Goal: Task Accomplishment & Management: Use online tool/utility

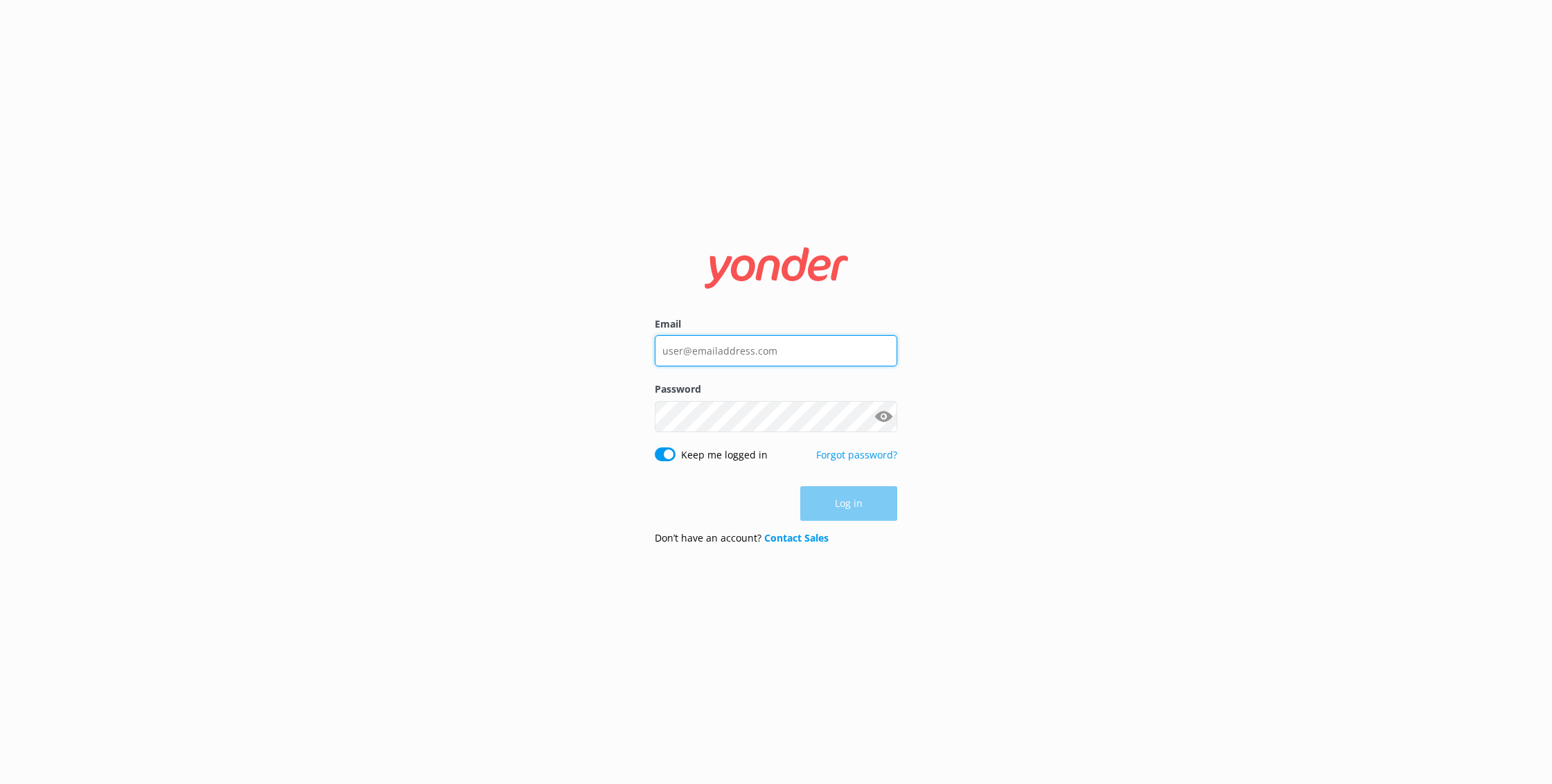
type input "[EMAIL_ADDRESS][DOMAIN_NAME]"
click at [859, 505] on button "Log in" at bounding box center [848, 504] width 97 height 34
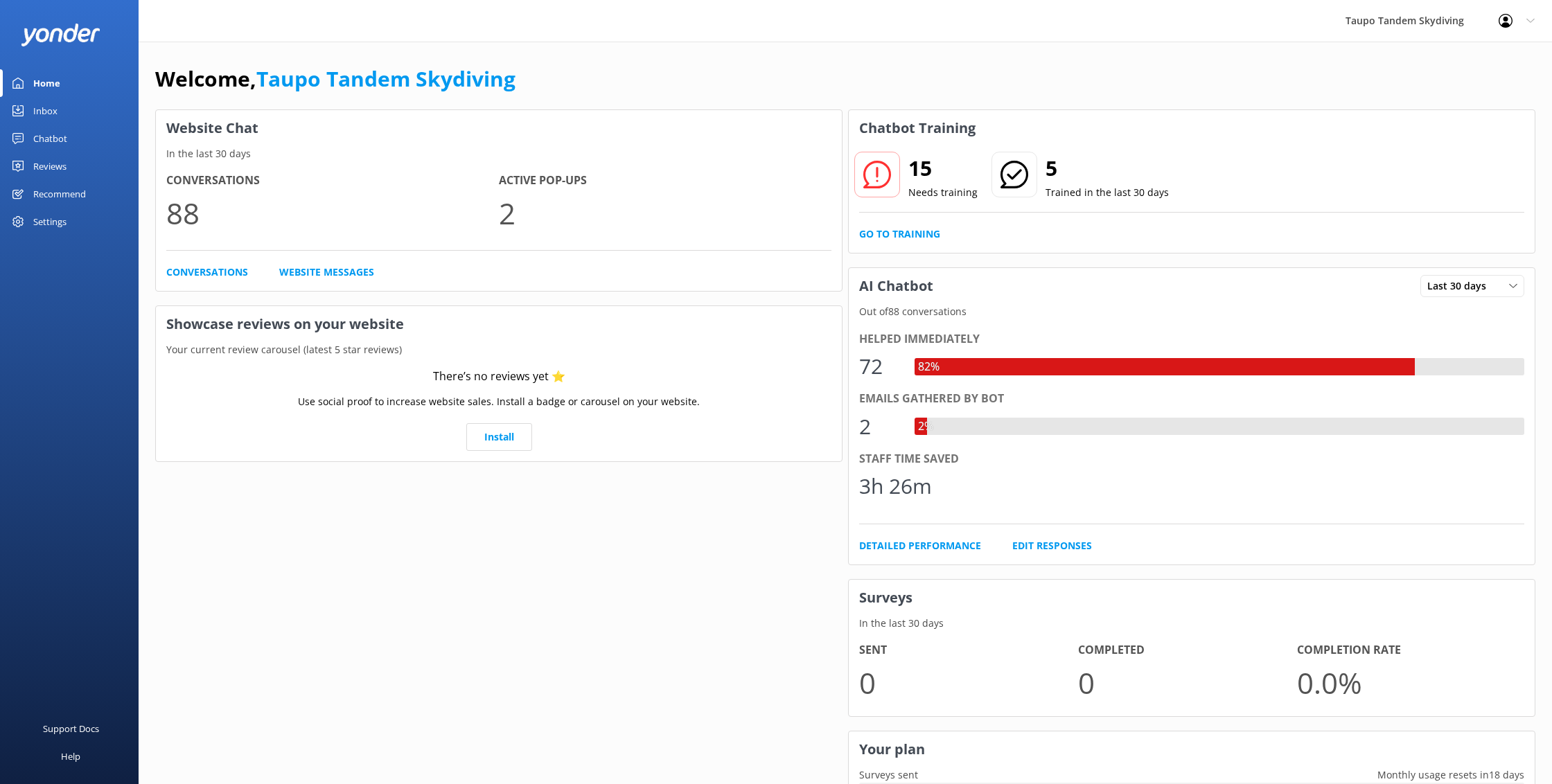
click at [43, 165] on div "Reviews" at bounding box center [50, 166] width 34 height 27
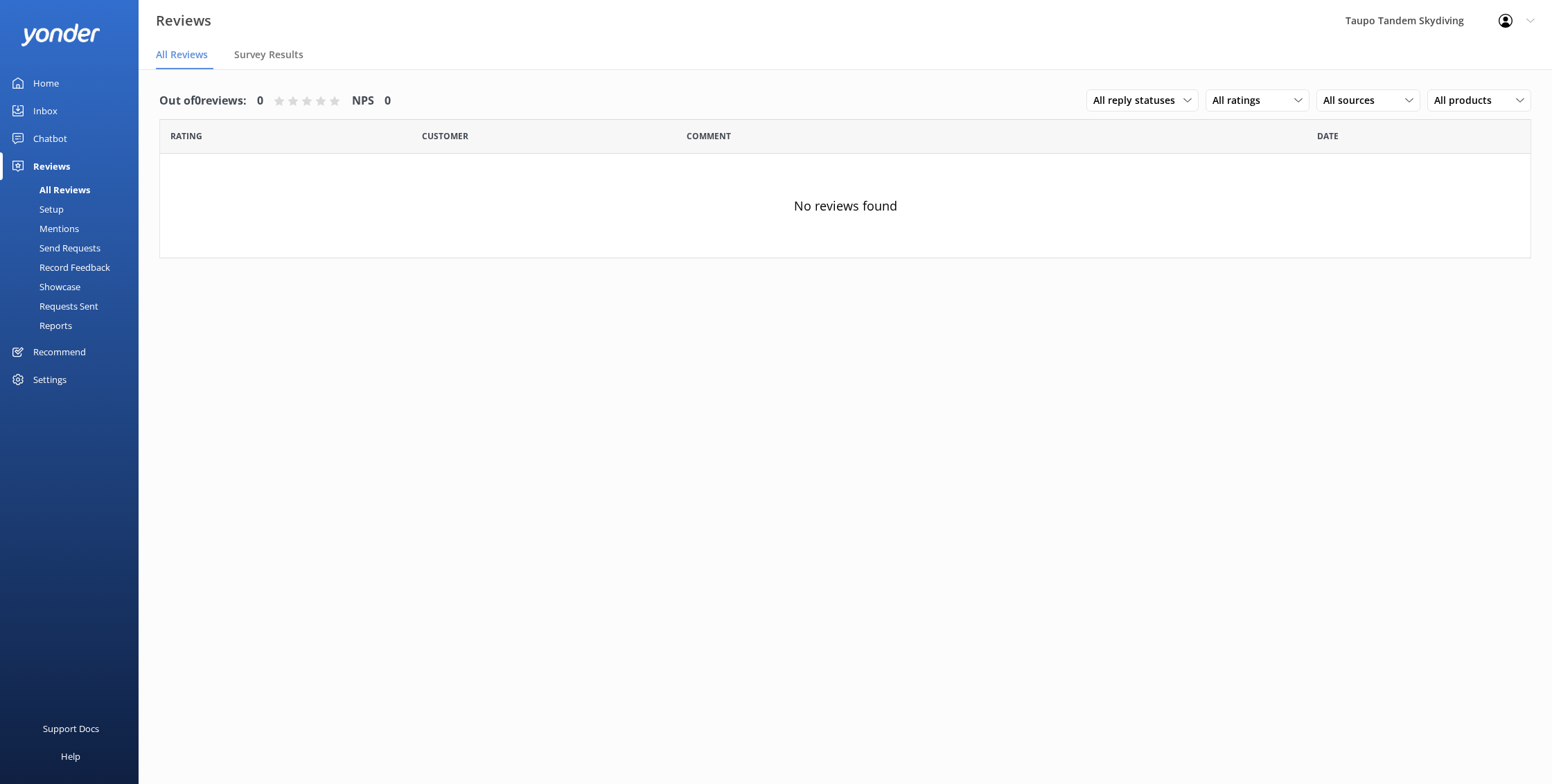
click at [53, 136] on div "Chatbot" at bounding box center [50, 139] width 34 height 27
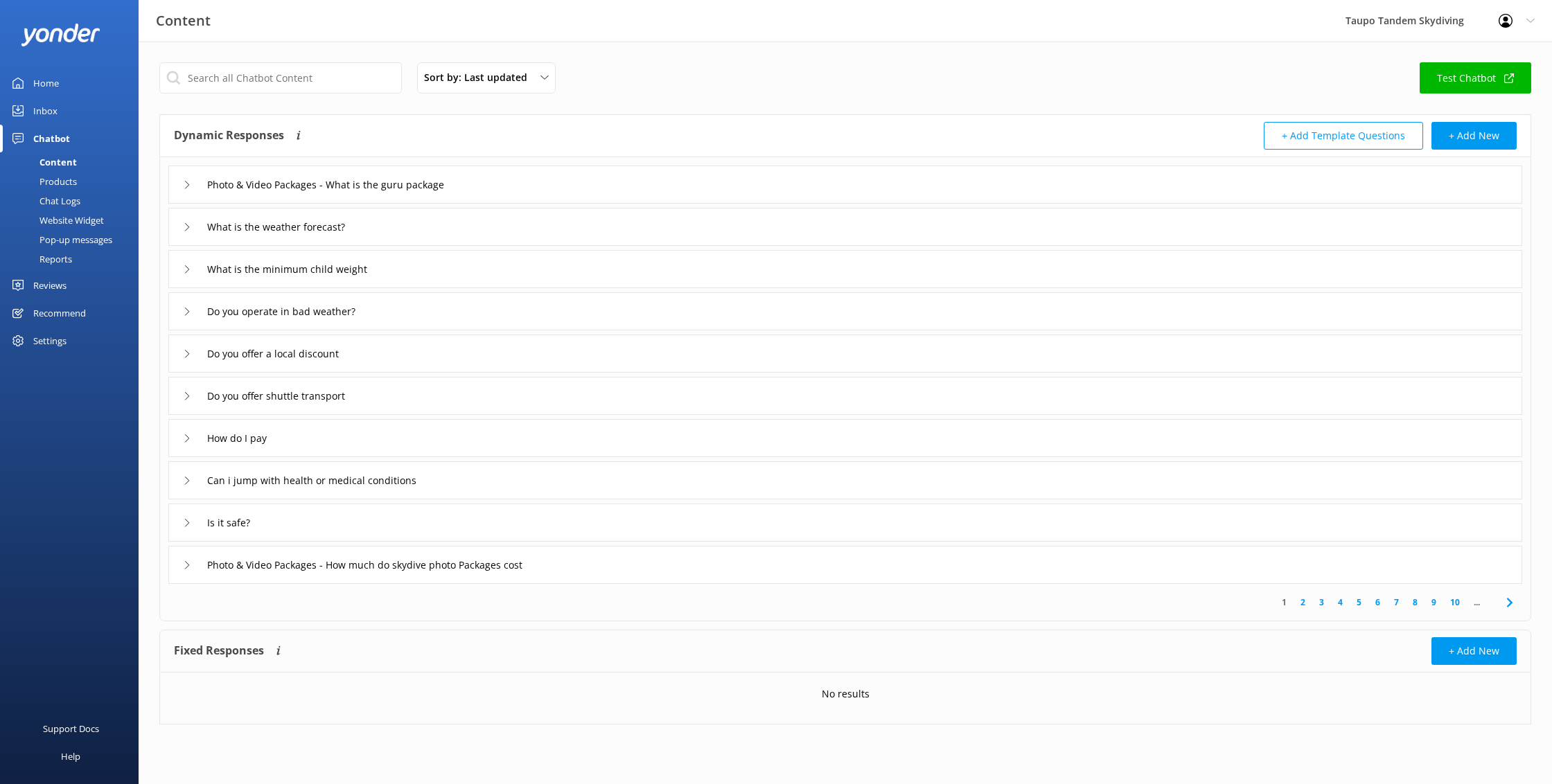
click at [158, 46] on div "Sort by: Last updated Title (A-Z) Last updated Test Chatbot Dynamic Responses T…" at bounding box center [845, 404] width 1413 height 725
click at [67, 237] on div "Pop-up messages" at bounding box center [60, 239] width 104 height 19
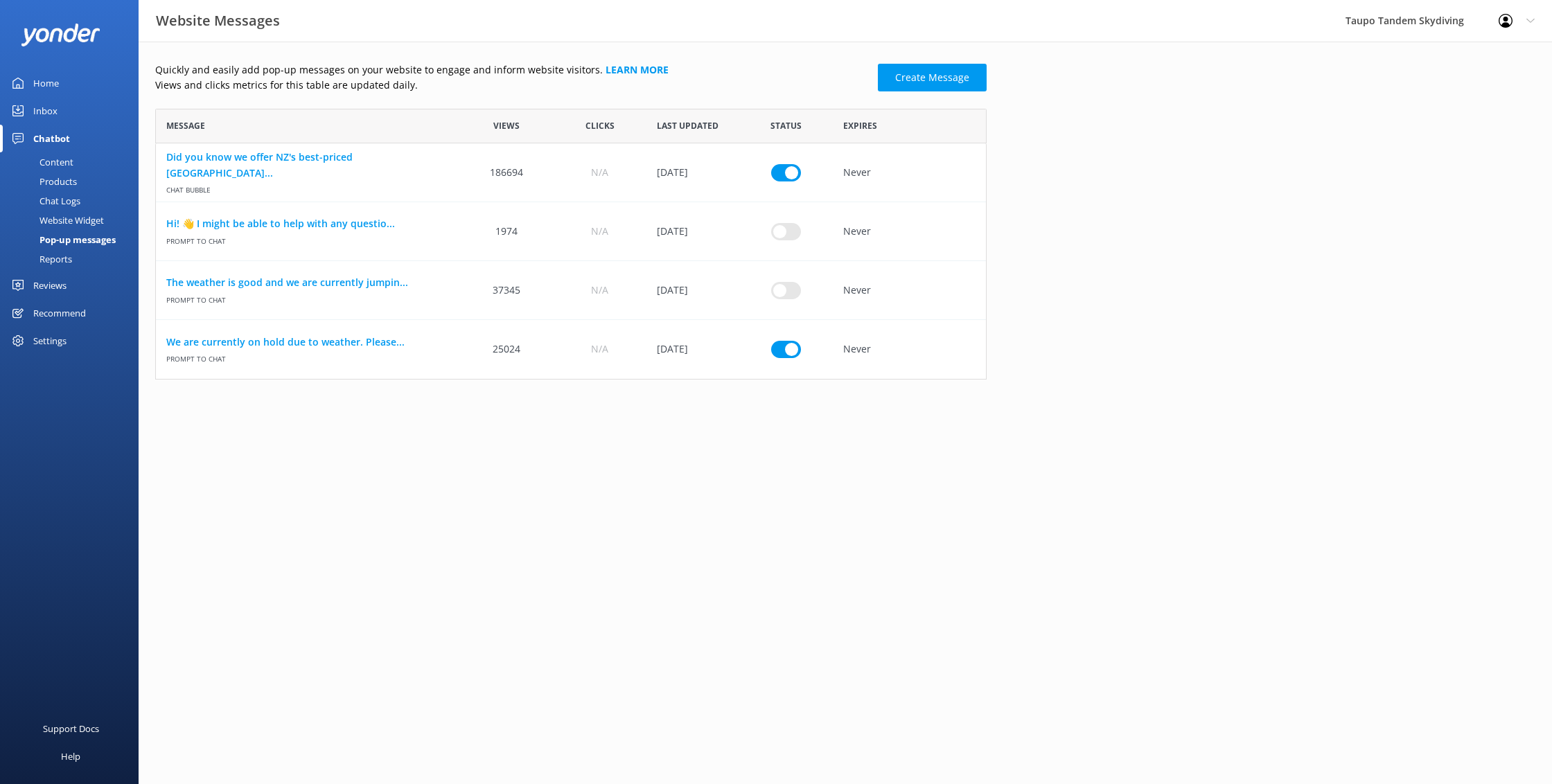
scroll to position [271, 832]
click at [386, 336] on link "We are currently on hold due to weather. Please..." at bounding box center [308, 342] width 283 height 15
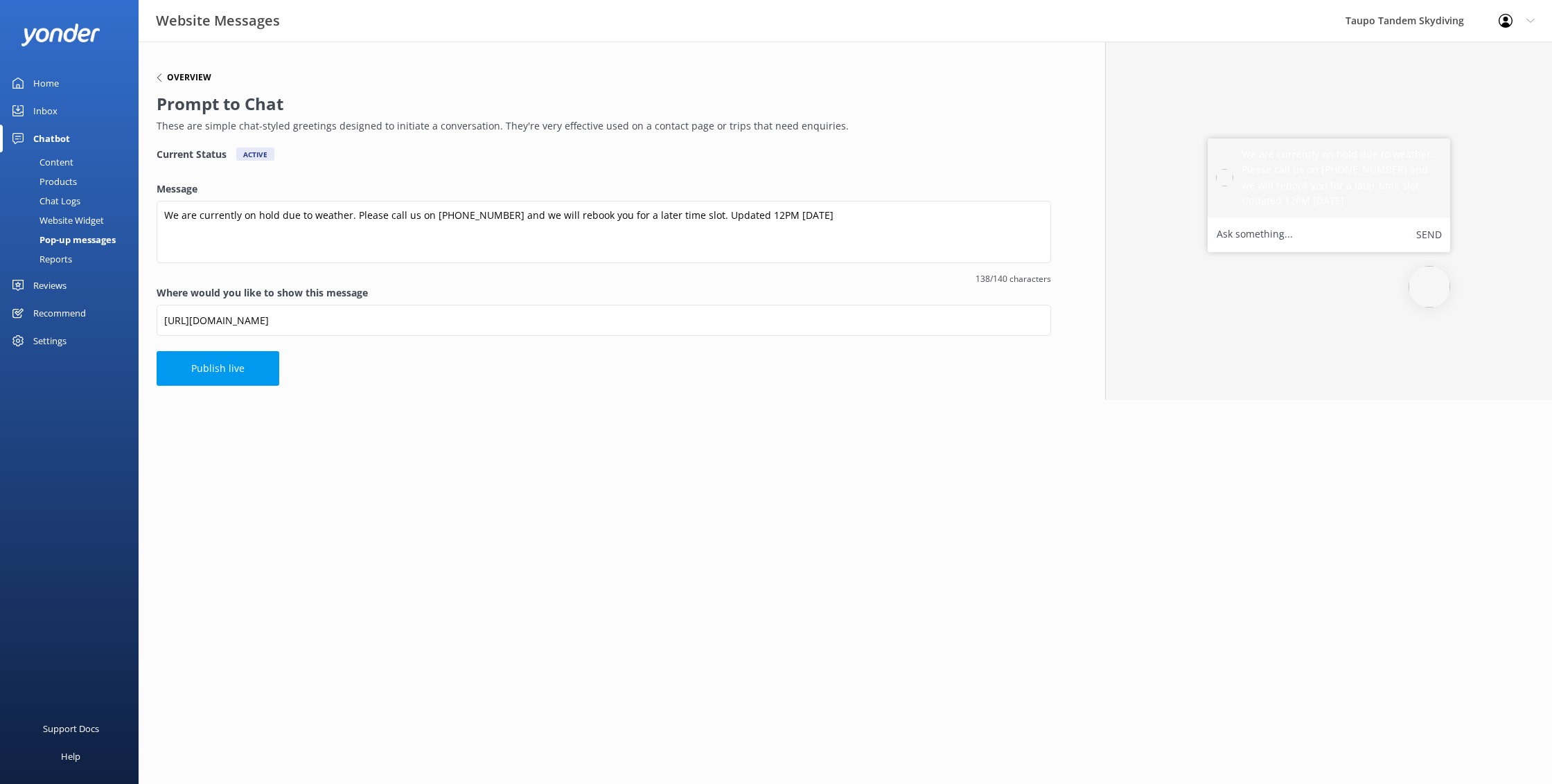
click at [161, 76] on icon at bounding box center [159, 77] width 8 height 8
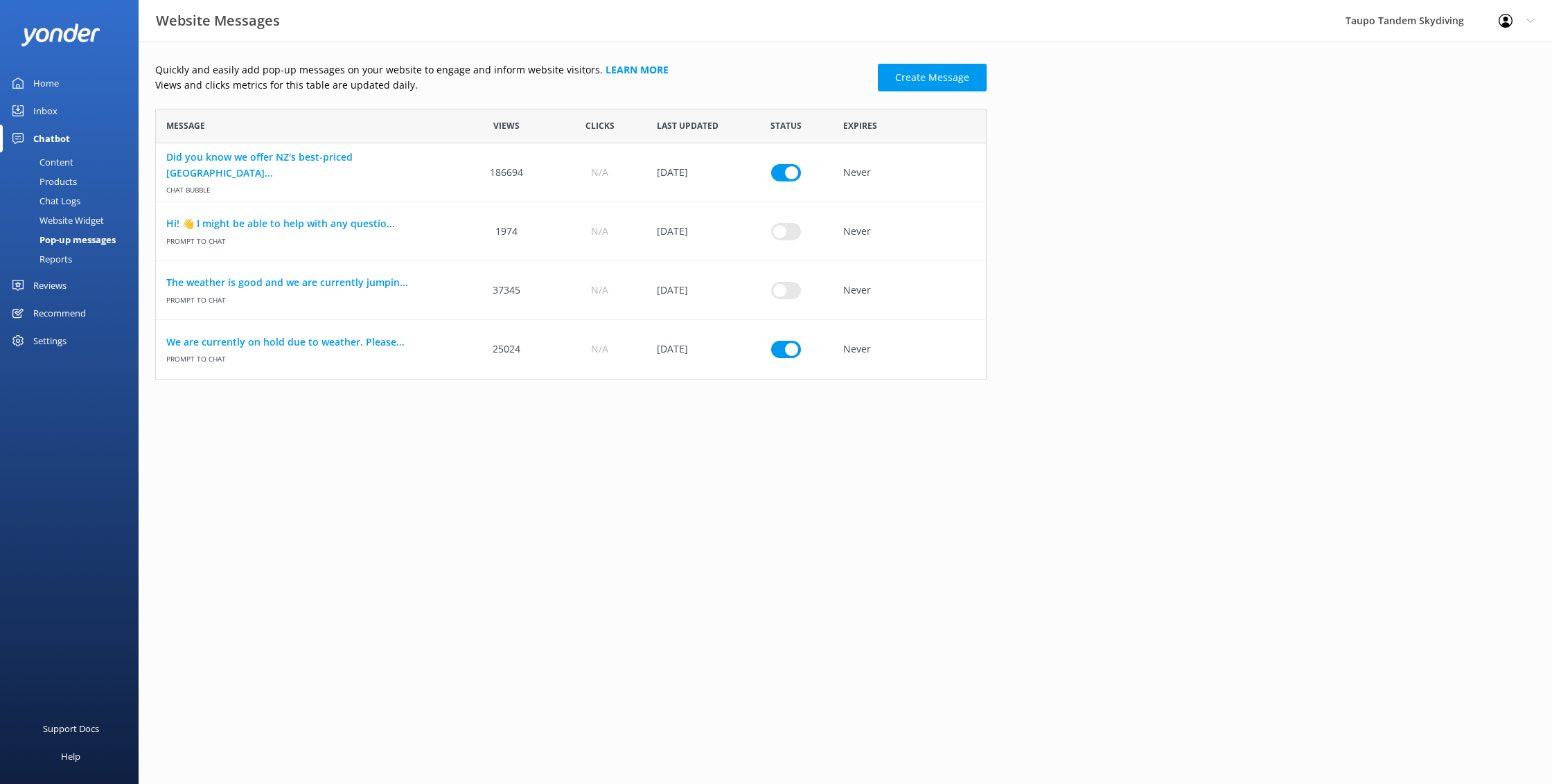
scroll to position [271, 832]
click at [321, 348] on link "We are currently on hold due to weather. Please..." at bounding box center [308, 342] width 283 height 15
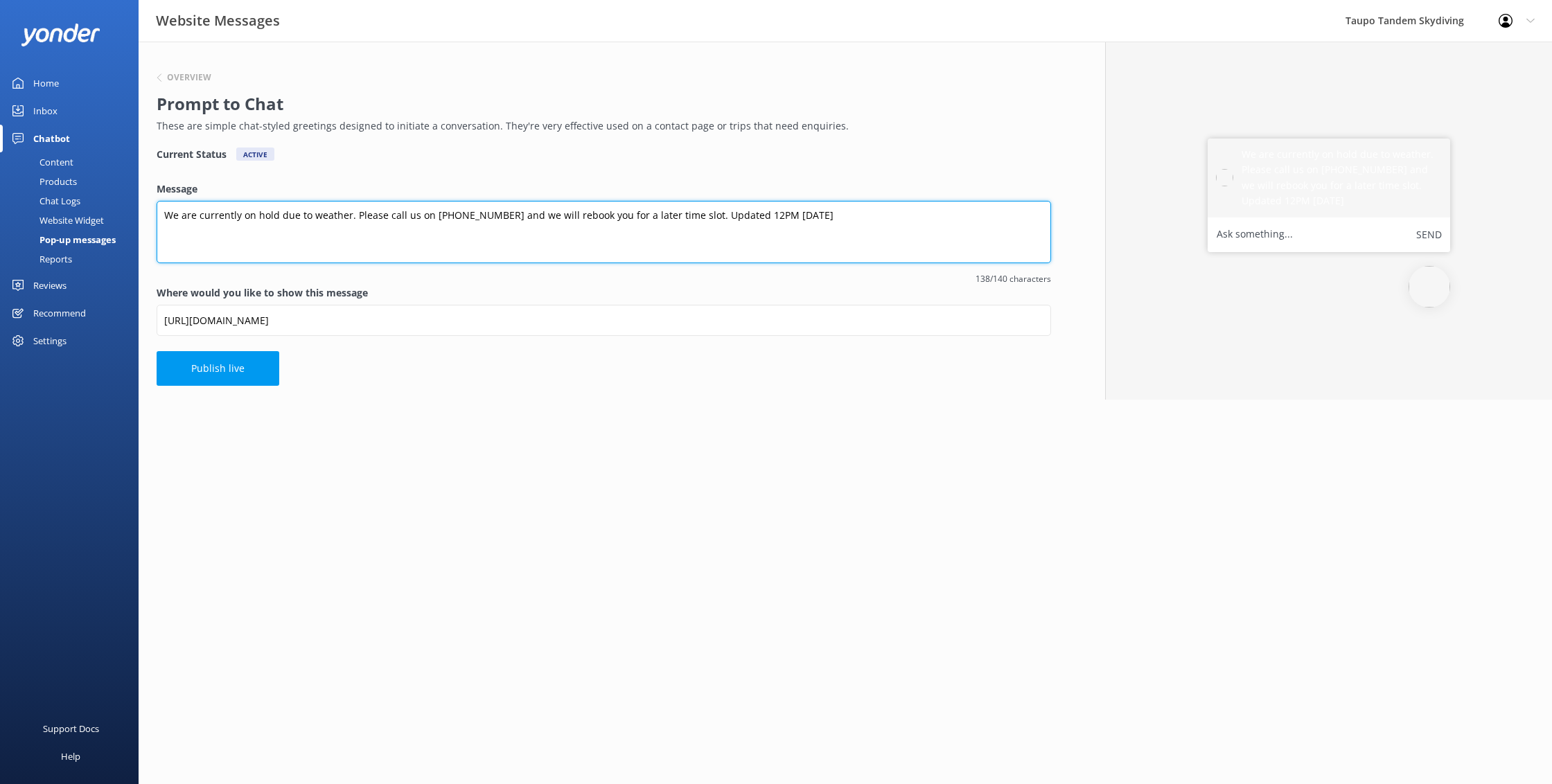
click at [742, 215] on textarea "We are currently on hold due to weather. Please call us on [PHONE_NUMBER] and w…" at bounding box center [604, 232] width 895 height 62
type textarea "We are currently on hold due to weather. Please call us on [PHONE_NUMBER] and w…"
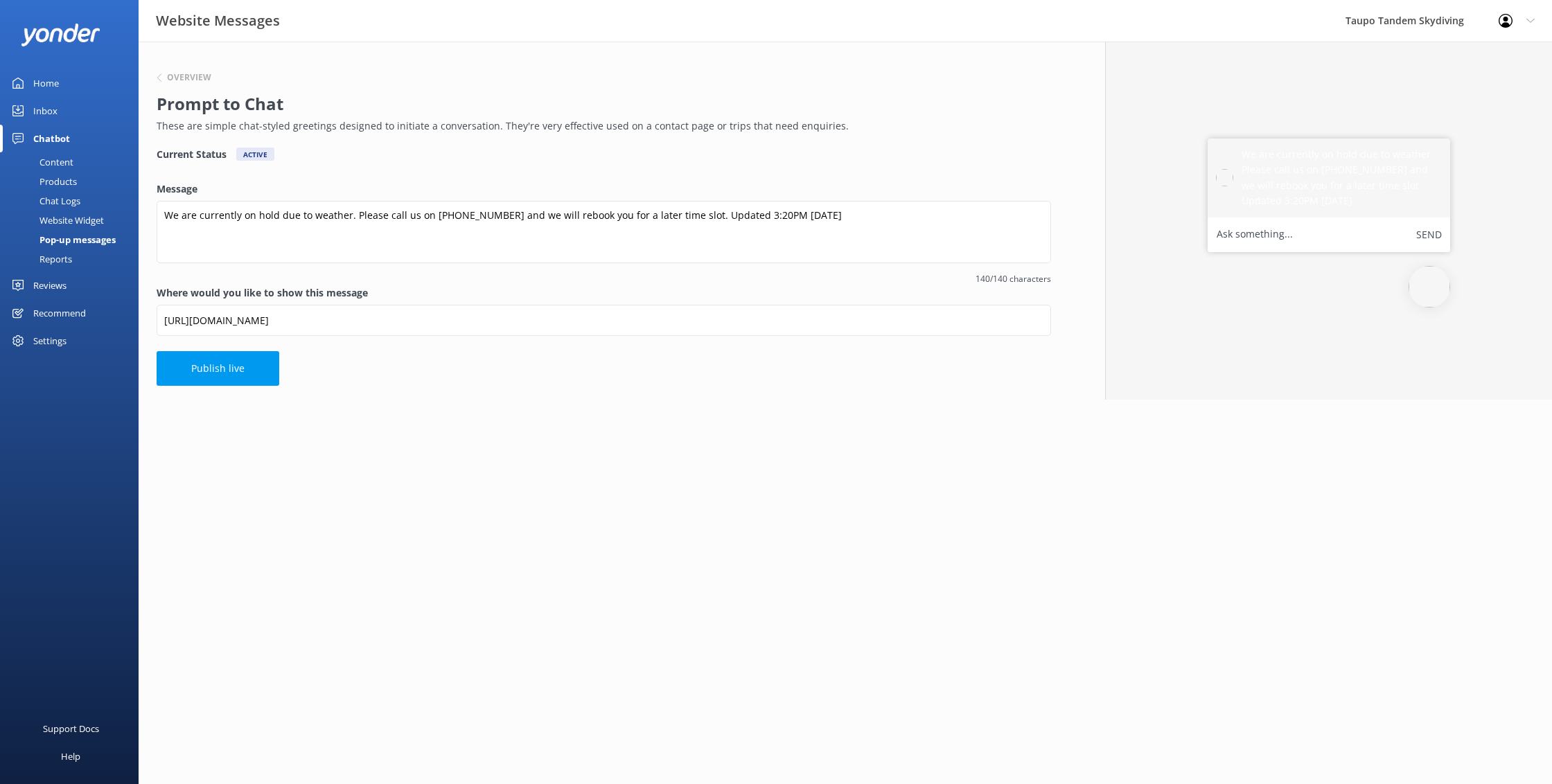
click at [622, 470] on html "Website Messages Taupo Tandem Skydiving Profile Settings Logout Home Inbox Chat…" at bounding box center [776, 392] width 1552 height 784
click at [241, 371] on button "Publish live" at bounding box center [218, 368] width 123 height 34
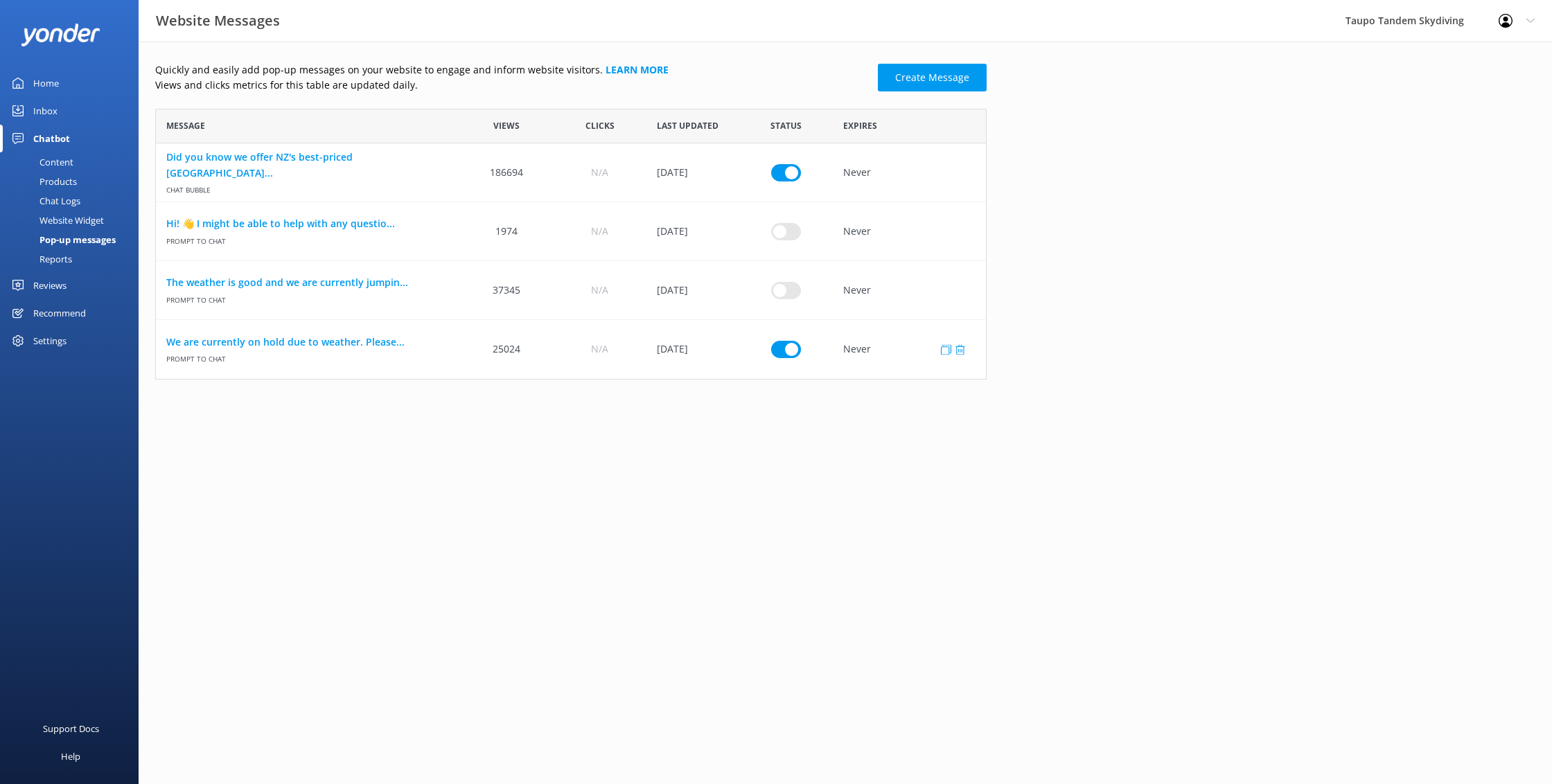
scroll to position [271, 832]
